Goal: Task Accomplishment & Management: Use online tool/utility

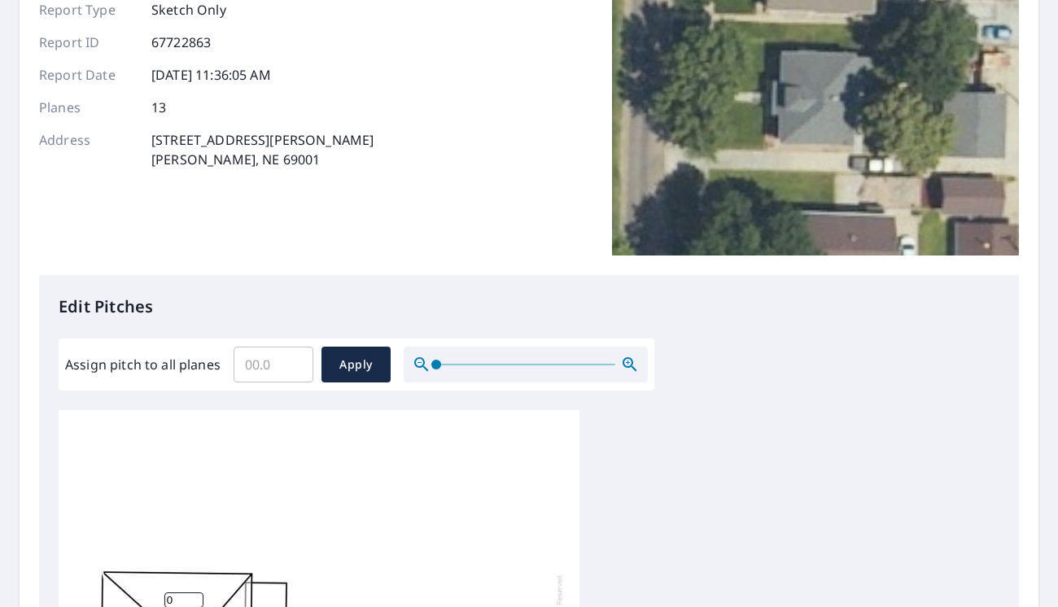
scroll to position [163, 0]
click at [252, 360] on input "Assign pitch to all planes" at bounding box center [274, 364] width 80 height 46
type input "7"
click at [351, 357] on span "Apply" at bounding box center [356, 364] width 43 height 20
type input "7"
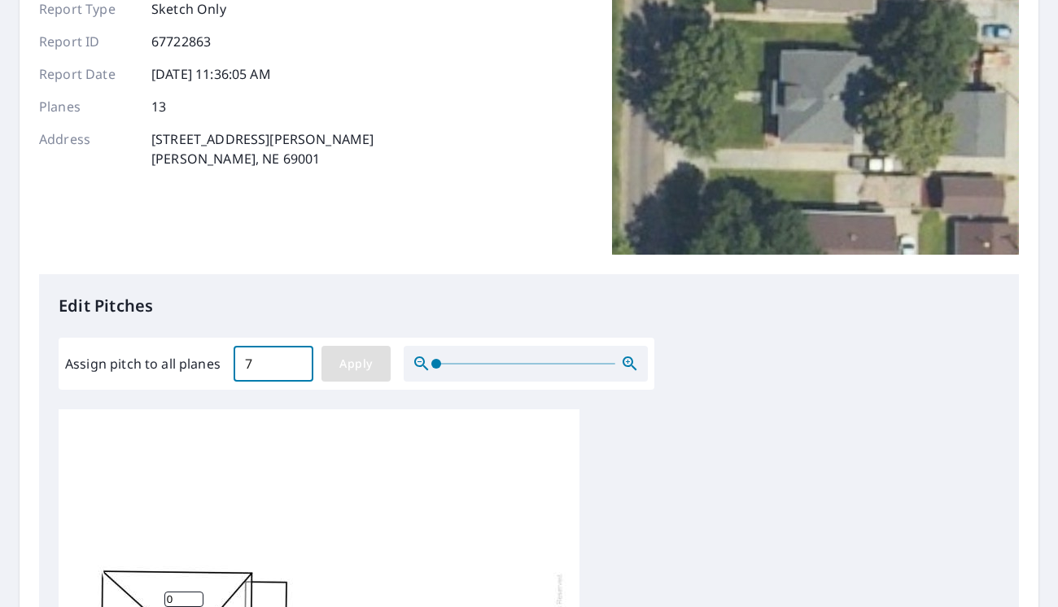
type input "7"
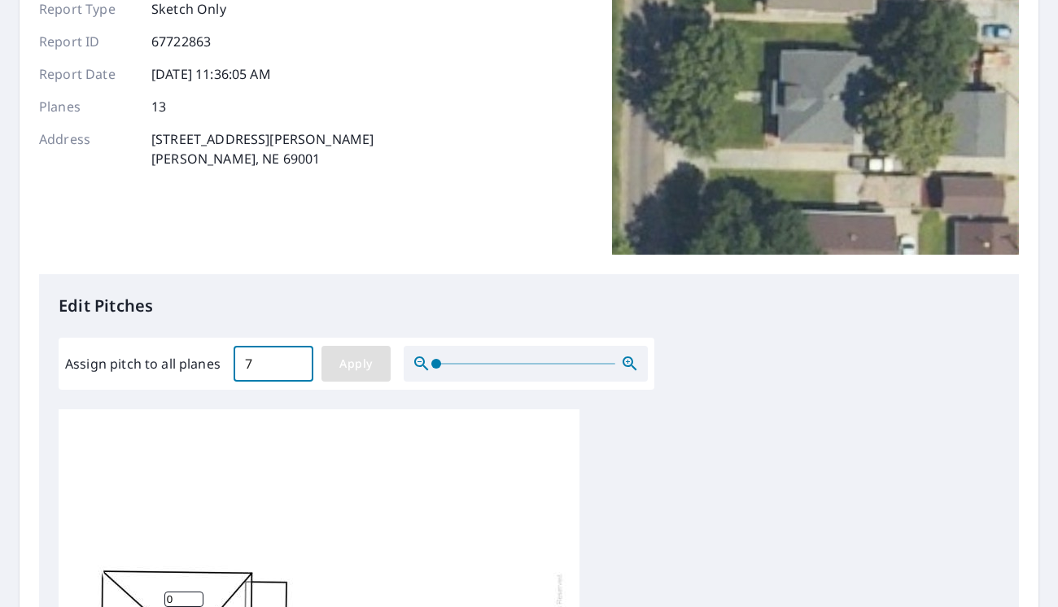
type input "7"
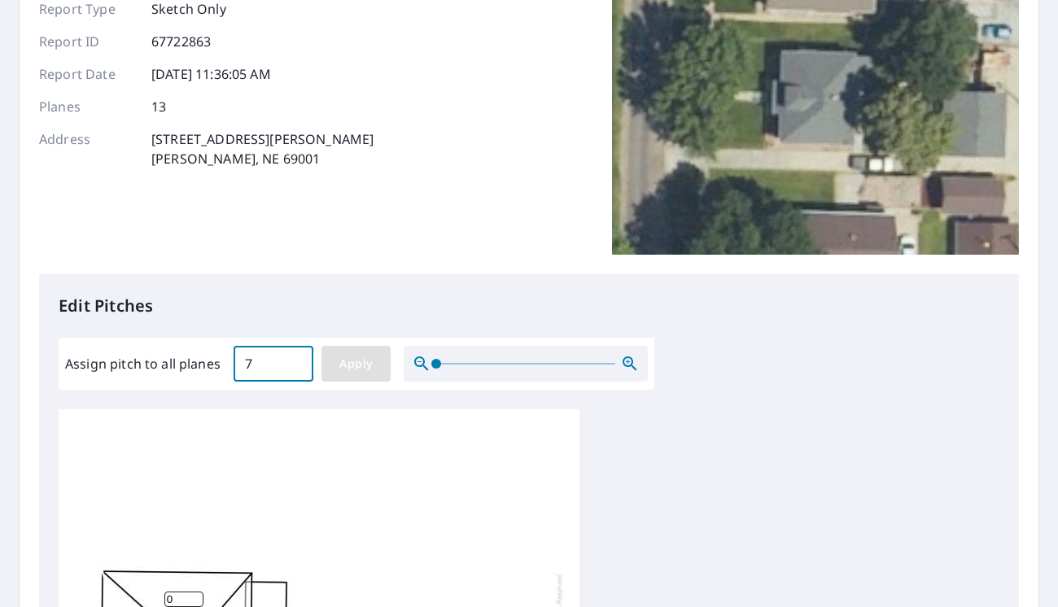
type input "7"
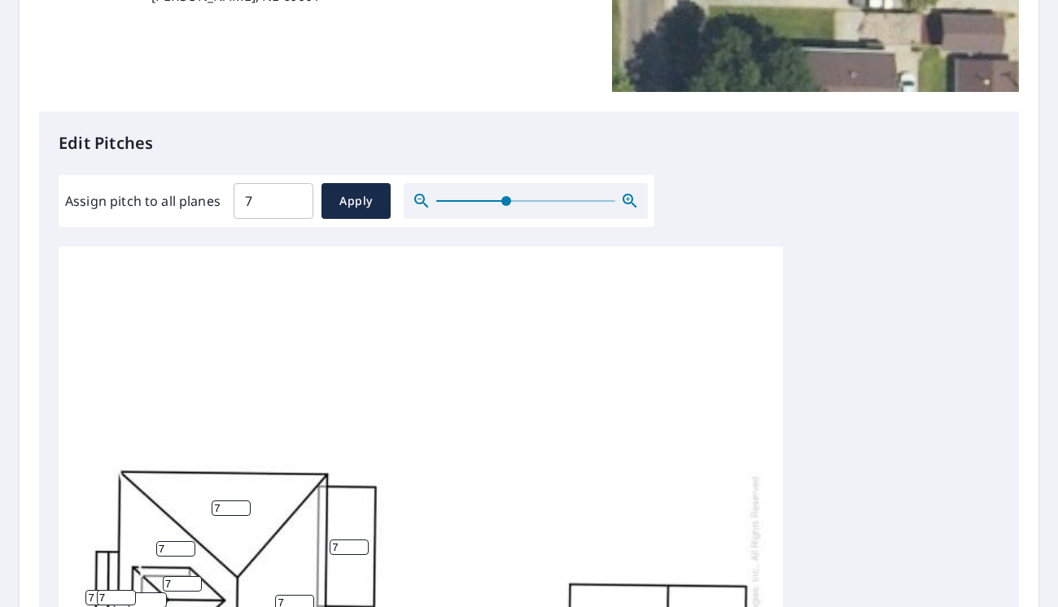
drag, startPoint x: 440, startPoint y: 202, endPoint x: 508, endPoint y: 198, distance: 68.5
click at [508, 198] on span at bounding box center [506, 201] width 10 height 10
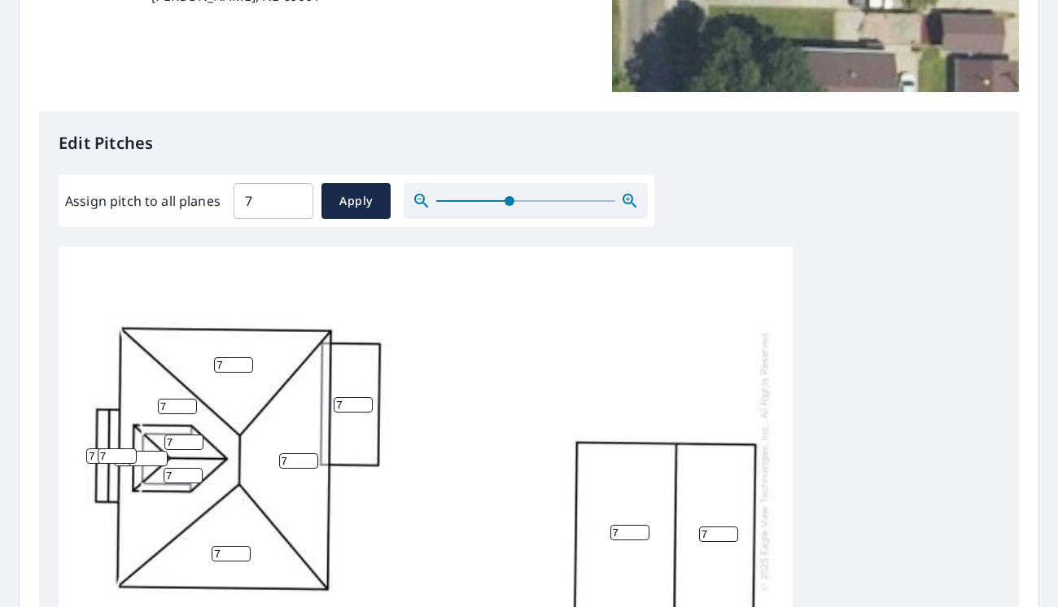
scroll to position [163, 0]
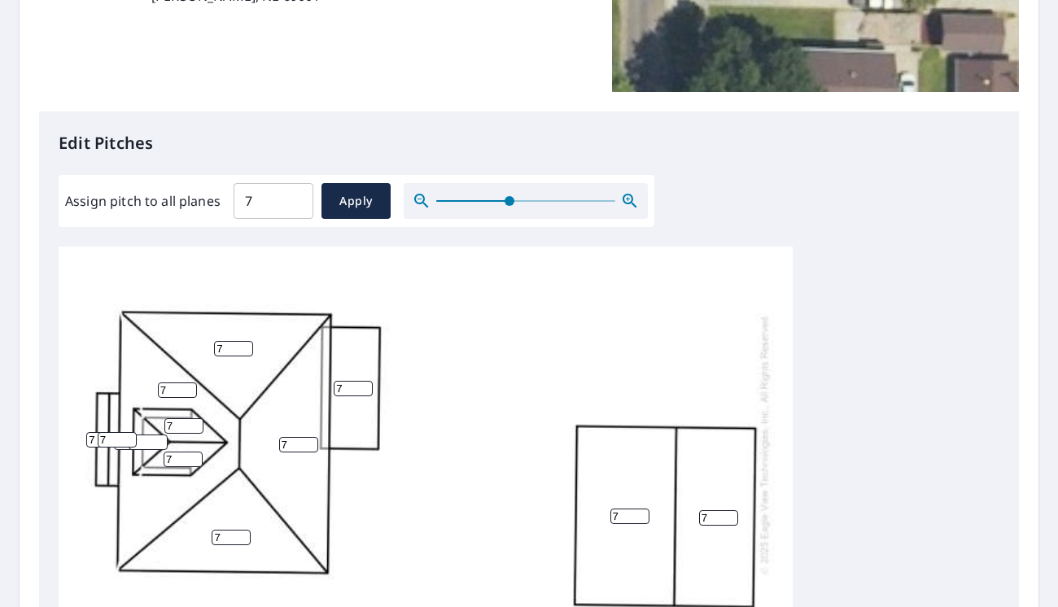
click at [344, 388] on input "7" at bounding box center [353, 388] width 39 height 15
type input "5"
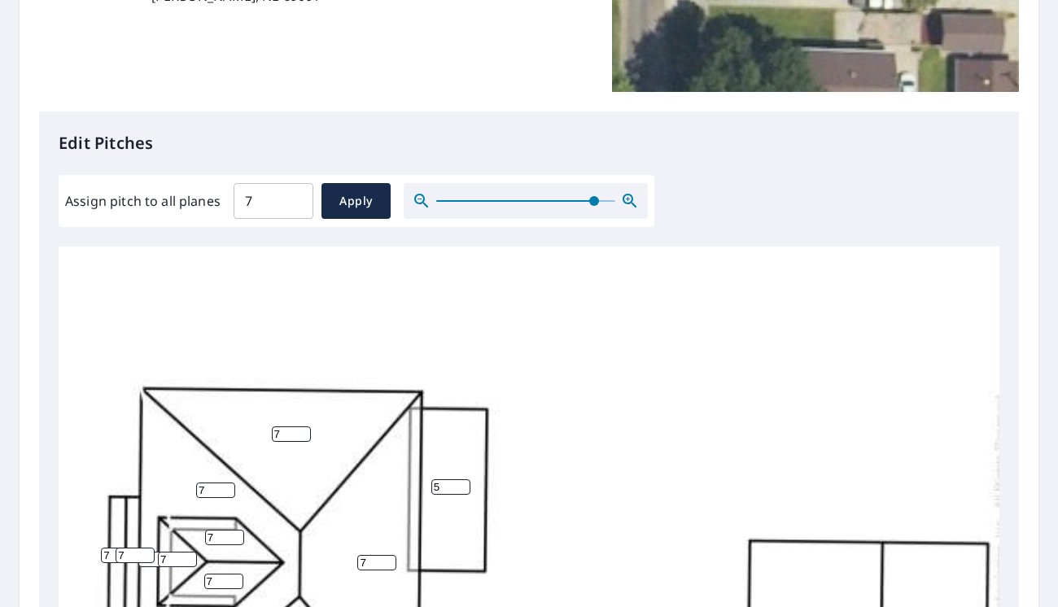
drag, startPoint x: 514, startPoint y: 206, endPoint x: 593, endPoint y: 200, distance: 79.2
click at [593, 200] on span at bounding box center [594, 201] width 10 height 10
drag, startPoint x: 121, startPoint y: 554, endPoint x: 103, endPoint y: 554, distance: 17.9
click at [103, 554] on div "7 7 7 7 7 7 5 7 7 7 7 7 7" at bounding box center [548, 564] width 979 height 961
type input "5"
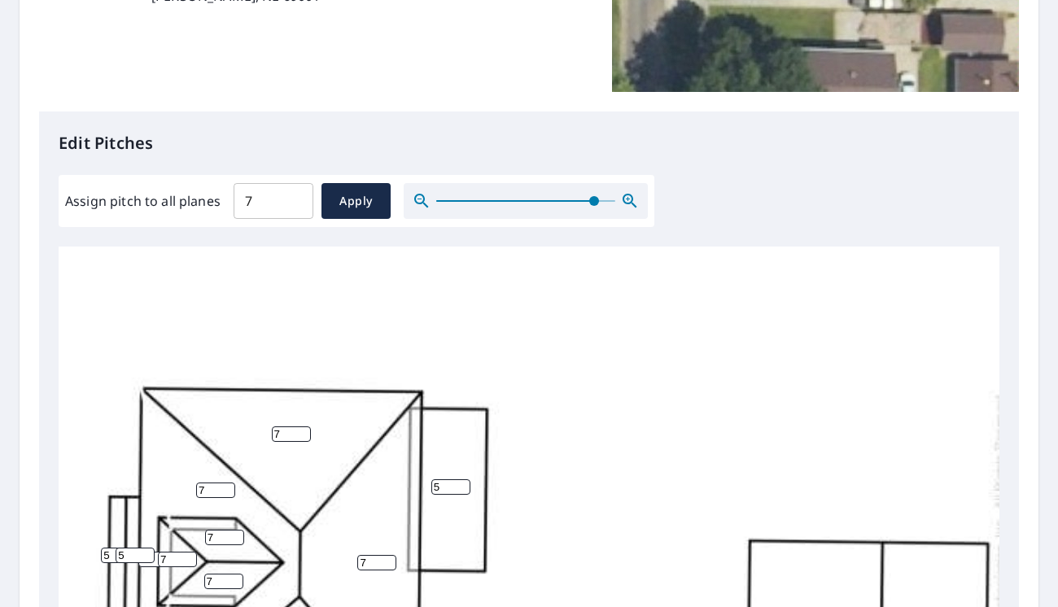
drag, startPoint x: 99, startPoint y: 554, endPoint x: 55, endPoint y: 554, distance: 43.1
click at [55, 554] on div "Edit Pitches Assign pitch to all planes 7 ​ Apply 7 7 7 7 7 7 5 7 7 7 7 5 5" at bounding box center [529, 445] width 980 height 666
type input "5"
click at [723, 430] on div "7 7 7 7 7 7 5 7 7 7 7 5 5" at bounding box center [548, 564] width 979 height 961
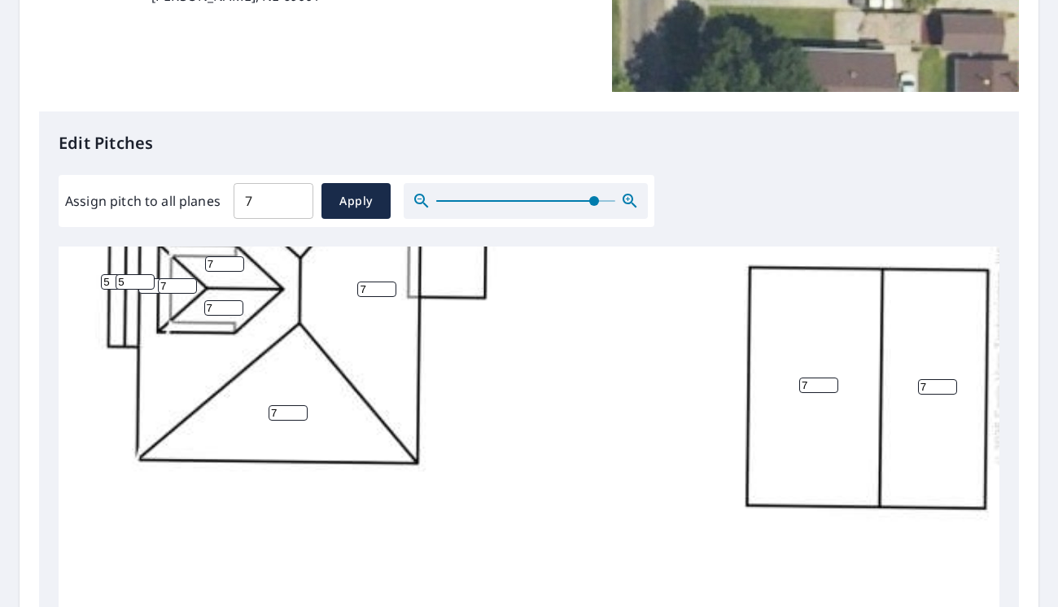
scroll to position [466, 0]
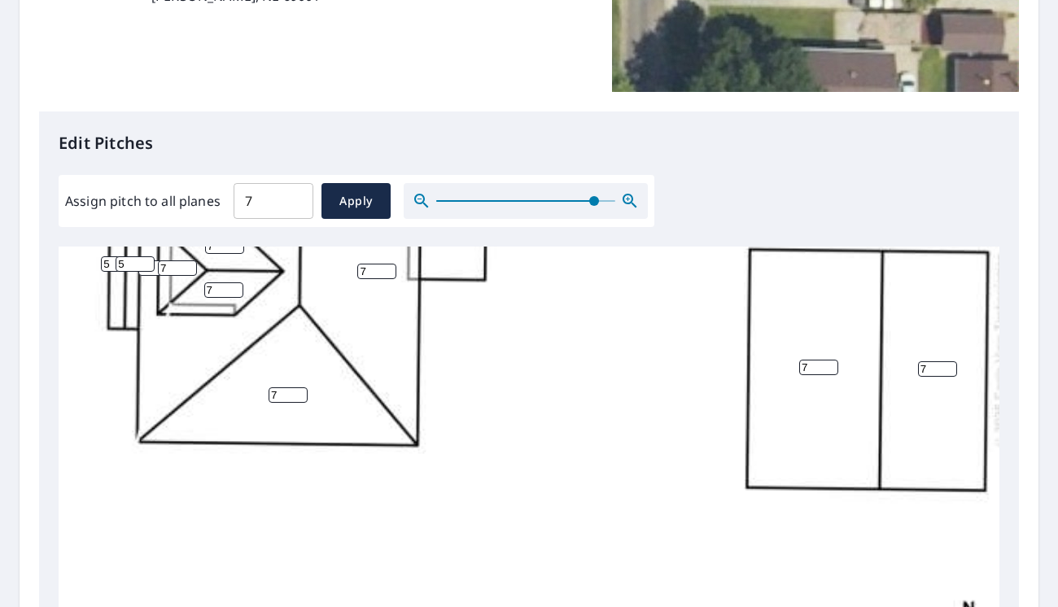
drag, startPoint x: 812, startPoint y: 359, endPoint x: 660, endPoint y: 371, distance: 152.7
click at [662, 371] on div "7 7 7 7 7 7 5 7 7 7 7 5 5" at bounding box center [548, 272] width 979 height 961
type input "6"
type input "5"
click at [931, 361] on input "7" at bounding box center [937, 368] width 39 height 15
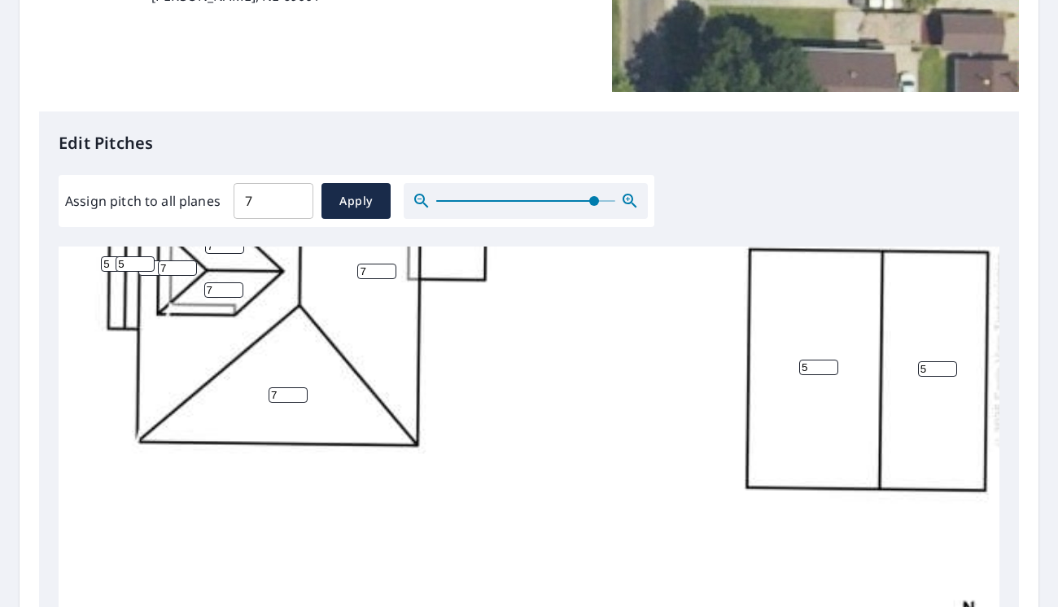
scroll to position [0, 0]
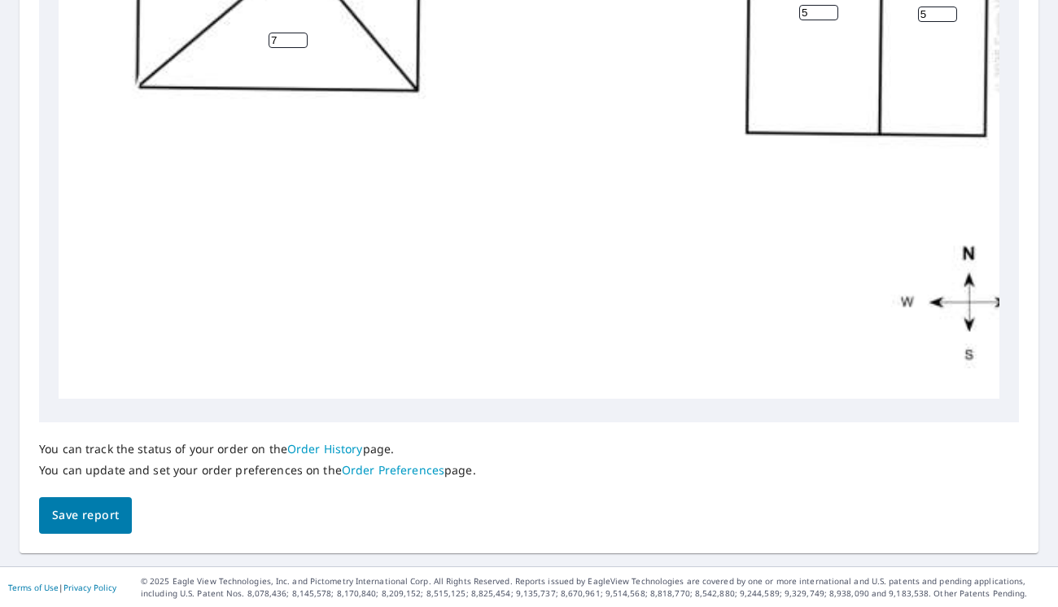
type input "5"
click at [123, 519] on button "Save report" at bounding box center [85, 515] width 93 height 37
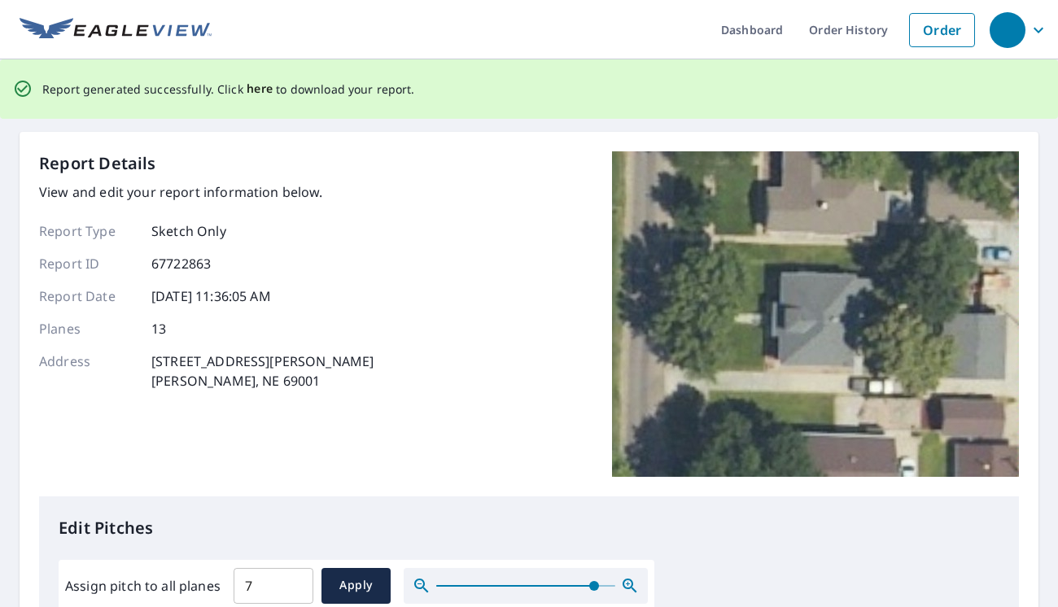
click at [255, 88] on span "here" at bounding box center [260, 89] width 27 height 20
